Goal: Task Accomplishment & Management: Use online tool/utility

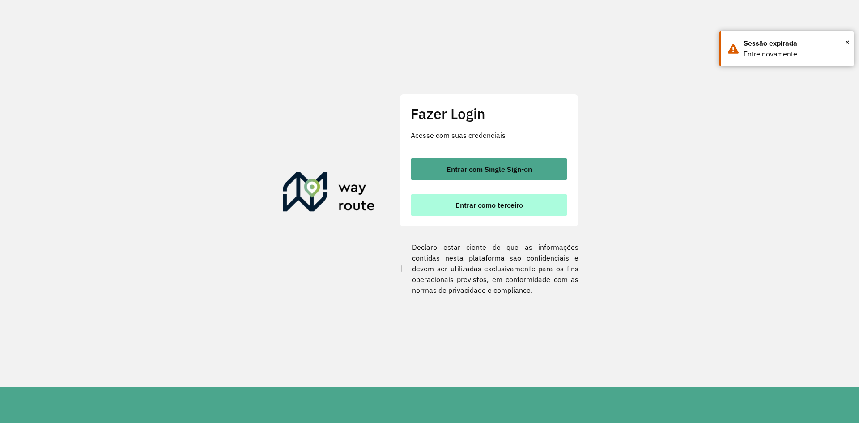
click at [458, 209] on button "Entrar como terceiro" at bounding box center [489, 204] width 157 height 21
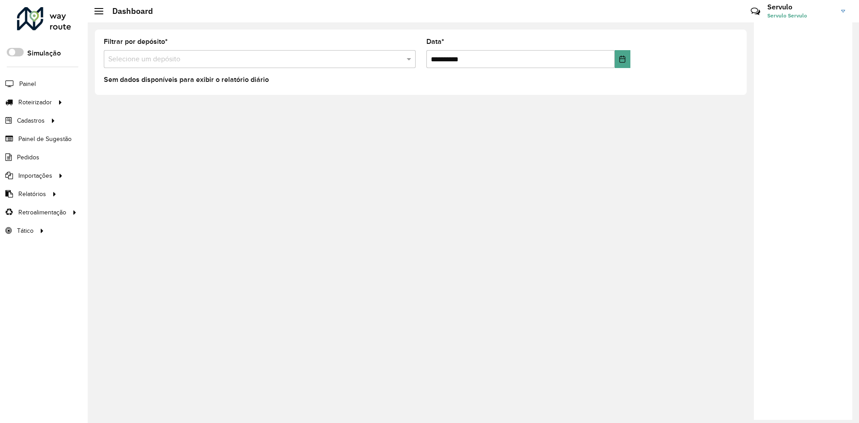
click at [142, 59] on input "text" at bounding box center [250, 59] width 285 height 11
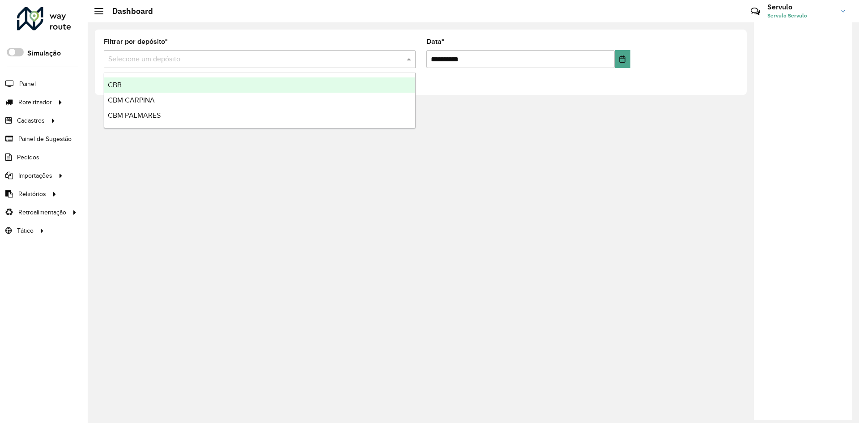
click at [124, 81] on div "CBB" at bounding box center [259, 84] width 311 height 15
